Goal: Task Accomplishment & Management: Complete application form

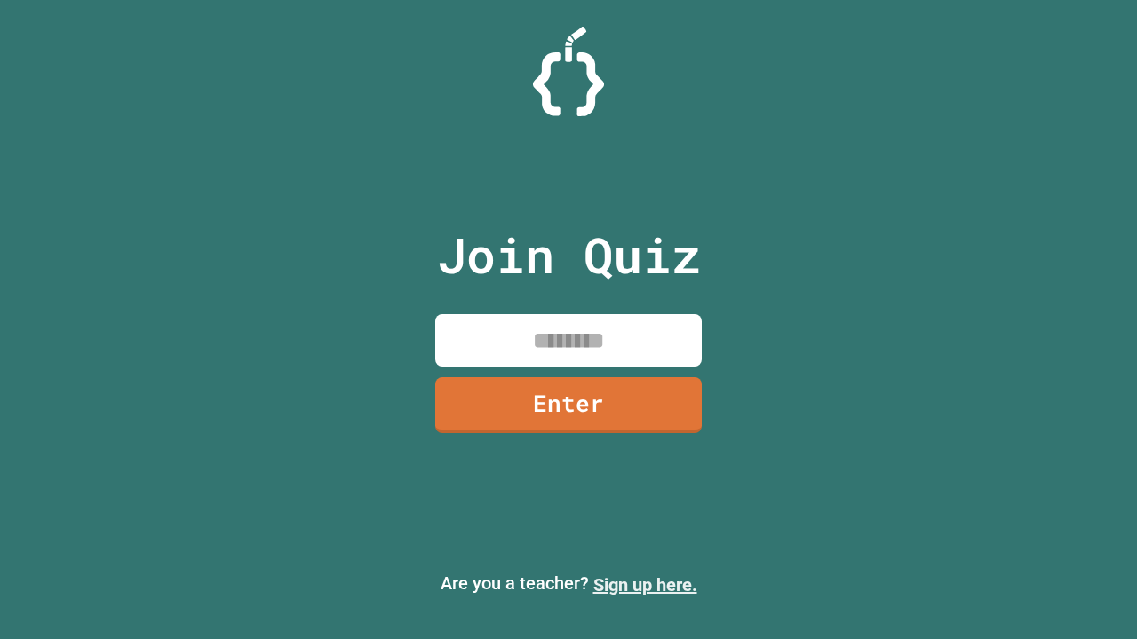
click at [645, 585] on link "Sign up here." at bounding box center [645, 585] width 104 height 21
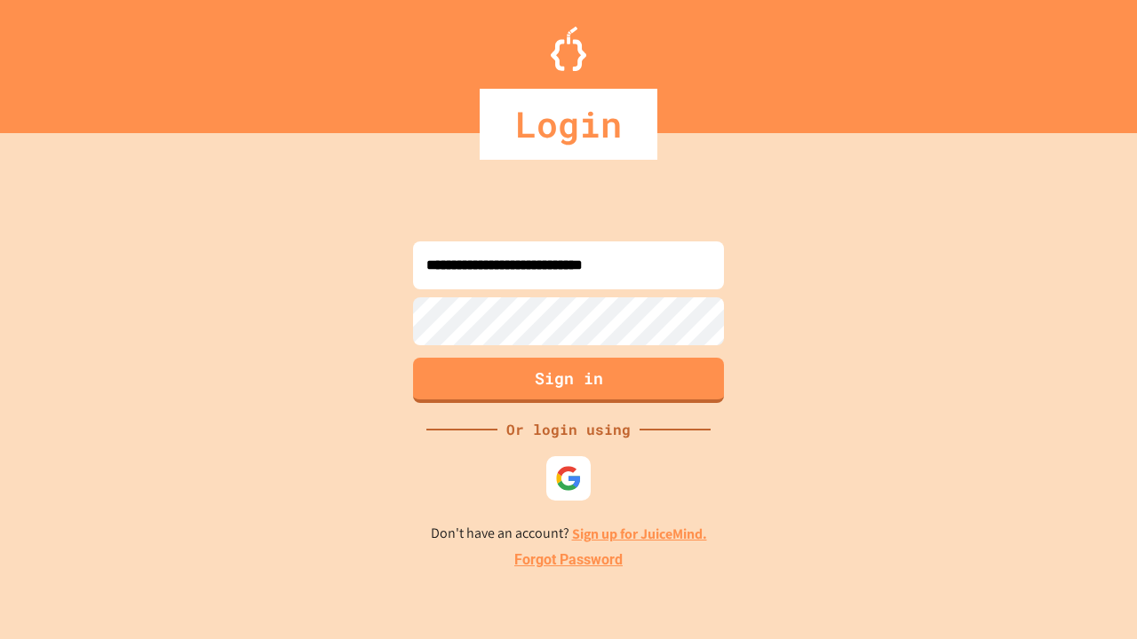
type input "**********"
